Goal: Navigation & Orientation: Find specific page/section

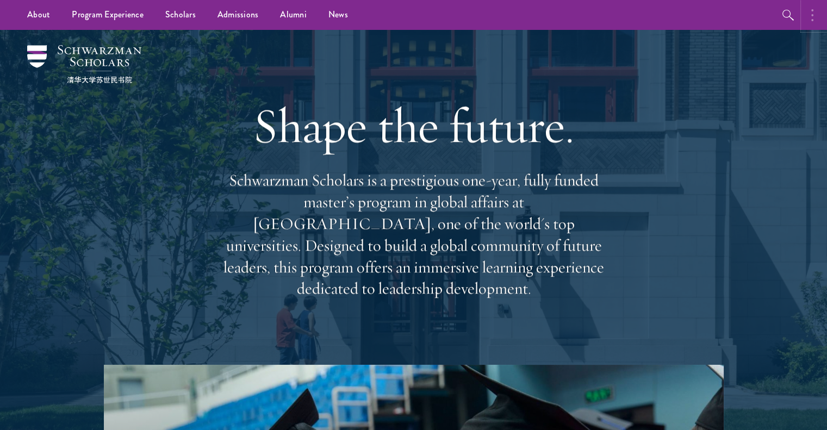
click at [822, 9] on button "button" at bounding box center [815, 15] width 24 height 30
click at [661, 16] on button "button" at bounding box center [671, 15] width 30 height 30
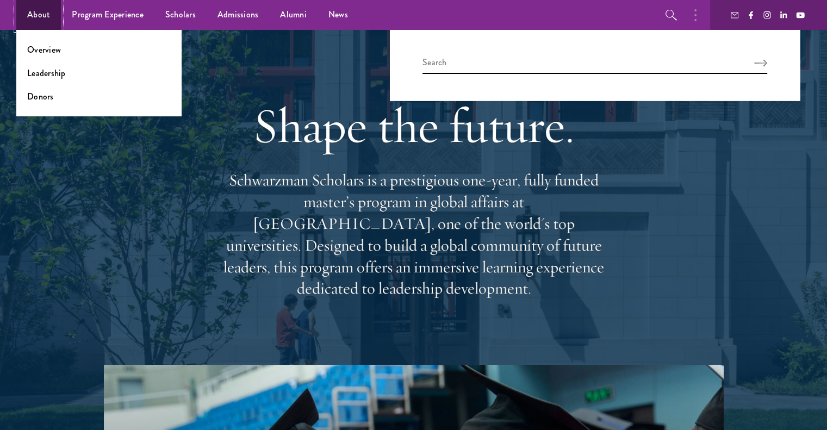
click at [26, 7] on link "About" at bounding box center [38, 15] width 45 height 30
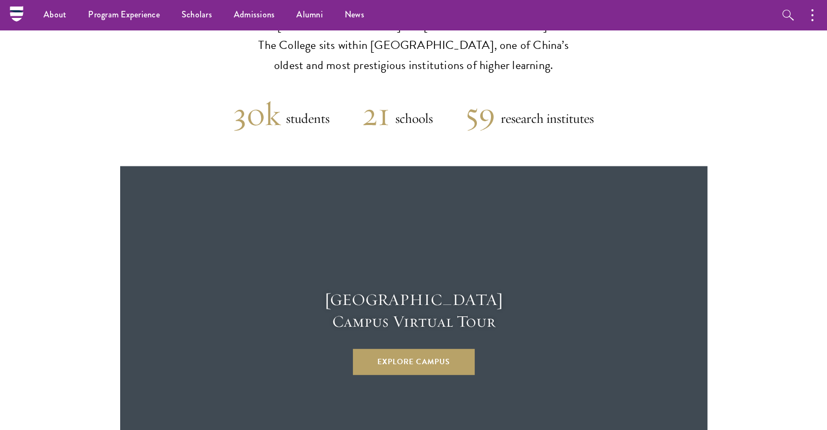
scroll to position [2398, 0]
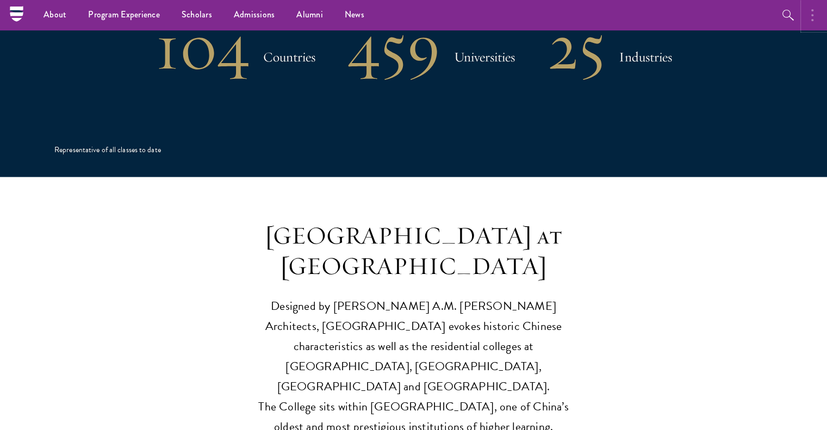
click at [815, 5] on button "button" at bounding box center [815, 15] width 24 height 30
